Goal: Task Accomplishment & Management: Use online tool/utility

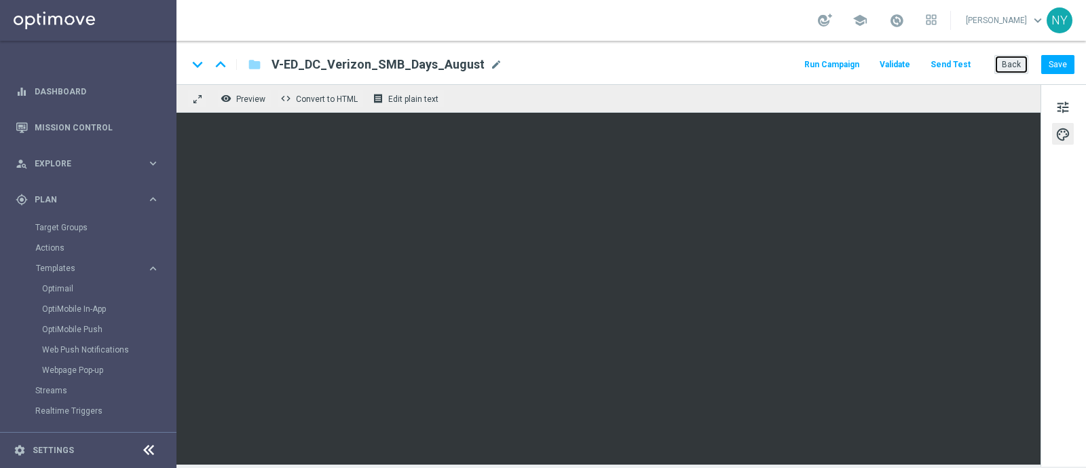
click at [1001, 62] on button "Back" at bounding box center [1012, 64] width 34 height 19
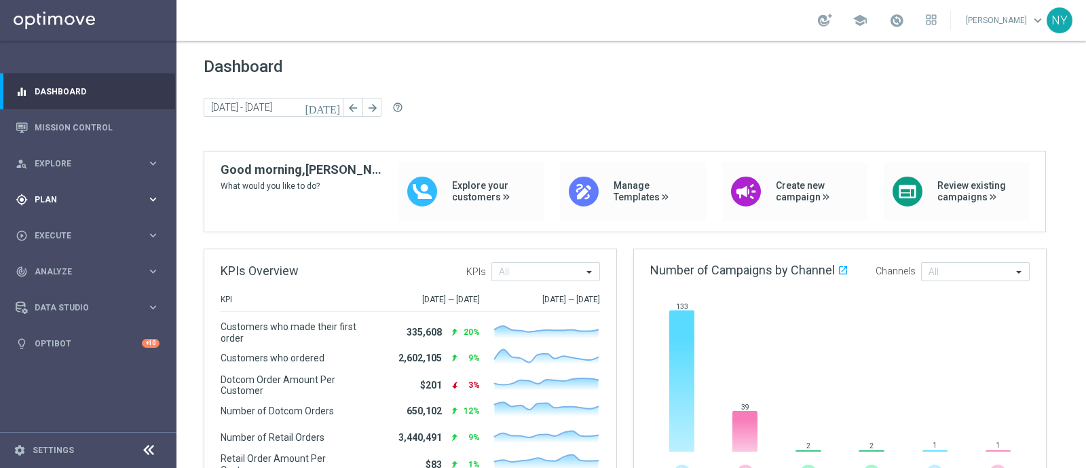
click at [40, 200] on span "Plan" at bounding box center [91, 200] width 112 height 8
click at [64, 270] on span "Templates" at bounding box center [84, 268] width 97 height 8
click at [60, 289] on link "Optimail" at bounding box center [91, 288] width 99 height 11
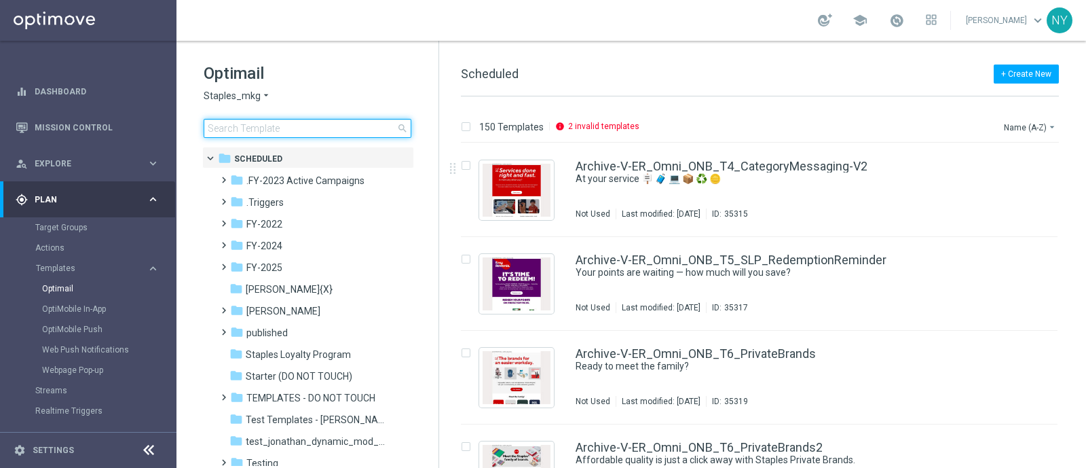
click at [284, 134] on input at bounding box center [308, 128] width 208 height 19
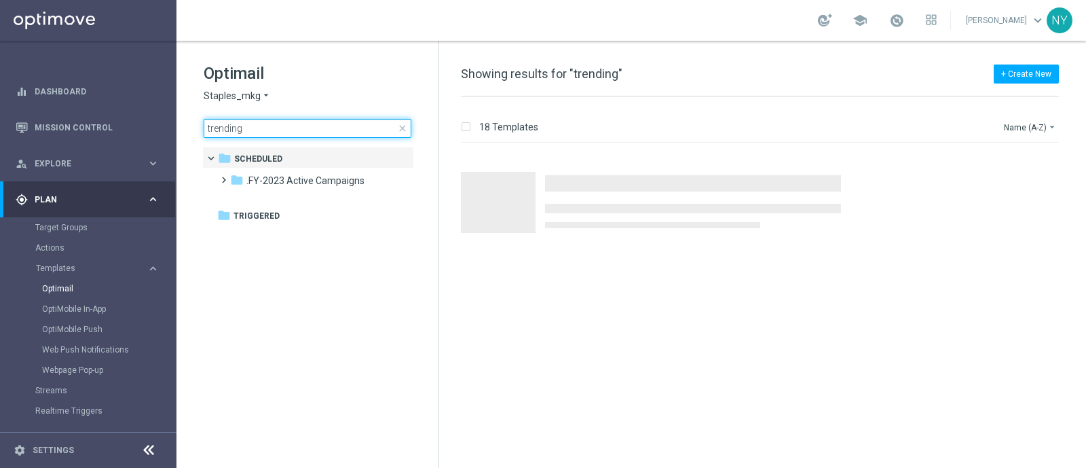
type input "trending"
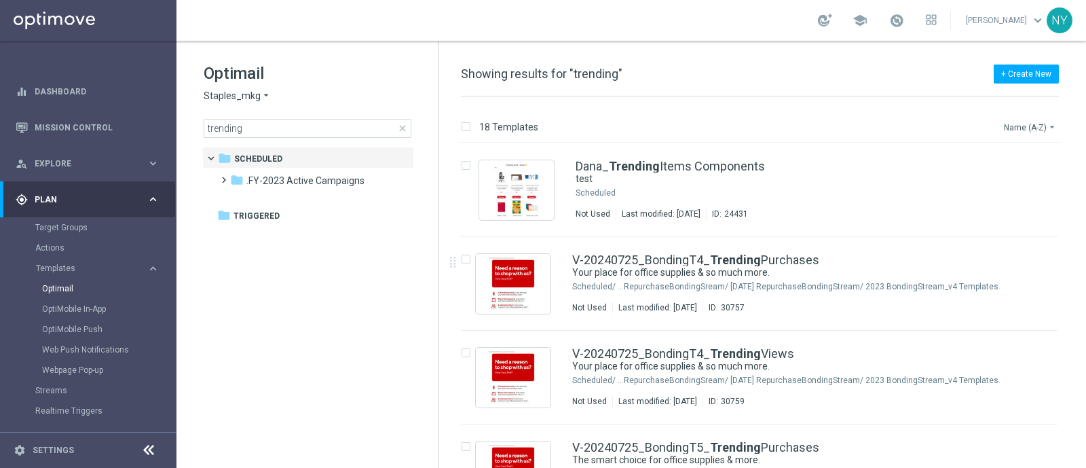
click at [1016, 120] on button "Name (A-Z) arrow_drop_down" at bounding box center [1031, 127] width 56 height 16
click at [993, 187] on span "Date Modified (Newest)" at bounding box center [1006, 188] width 91 height 10
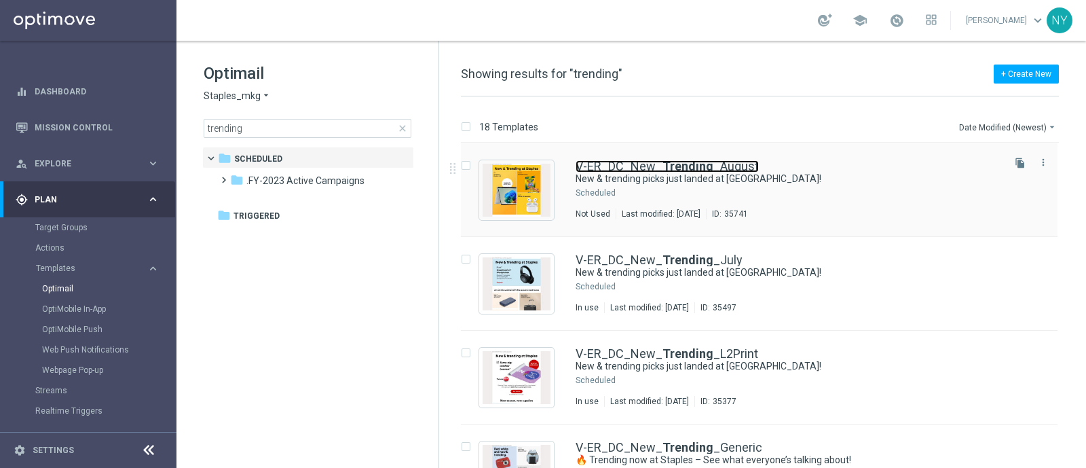
click at [669, 163] on b "Trending" at bounding box center [688, 166] width 51 height 14
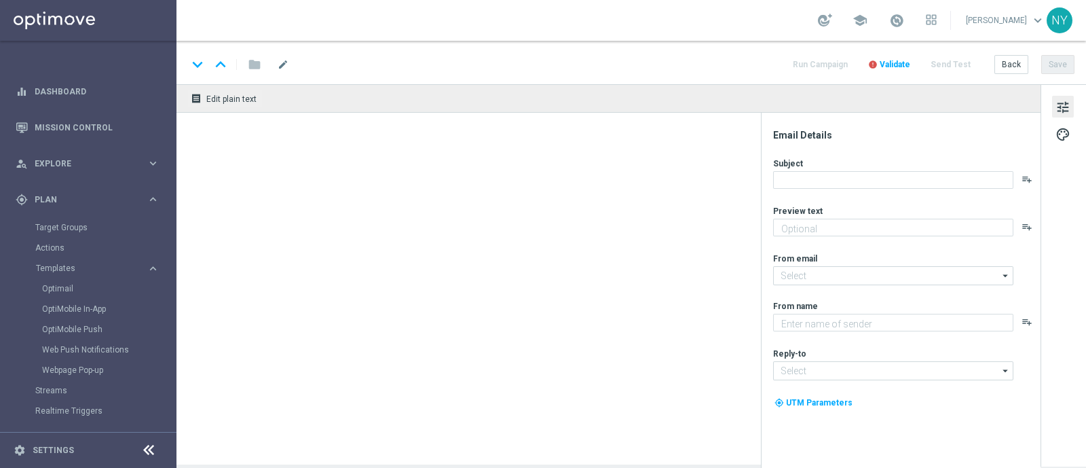
type textarea "See what the buzz is about."
type input "[EMAIL_ADDRESS][DOMAIN_NAME]"
type textarea "Staples"
type input "[EMAIL_ADDRESS][DOMAIN_NAME]"
